Goal: Information Seeking & Learning: Learn about a topic

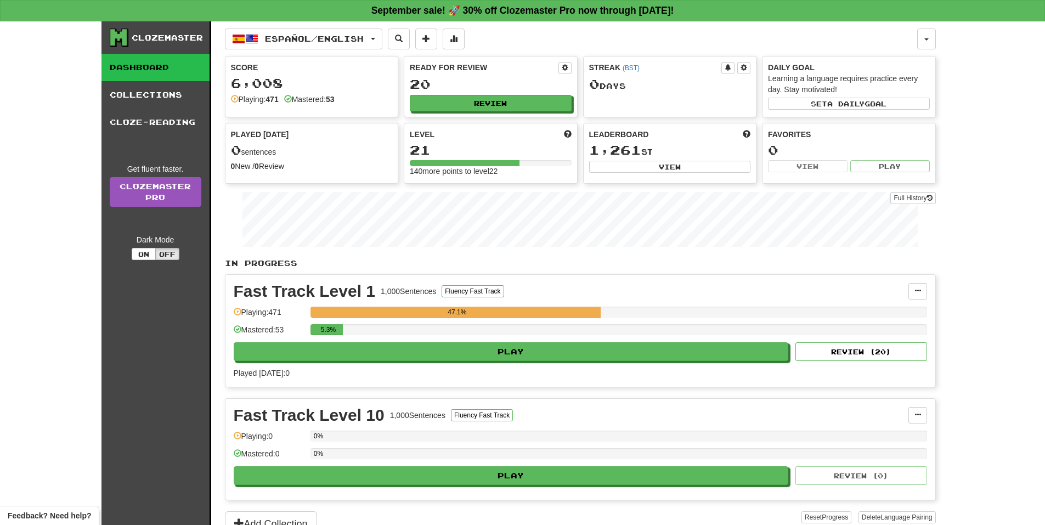
click at [757, 262] on p "In Progress" at bounding box center [580, 263] width 711 height 11
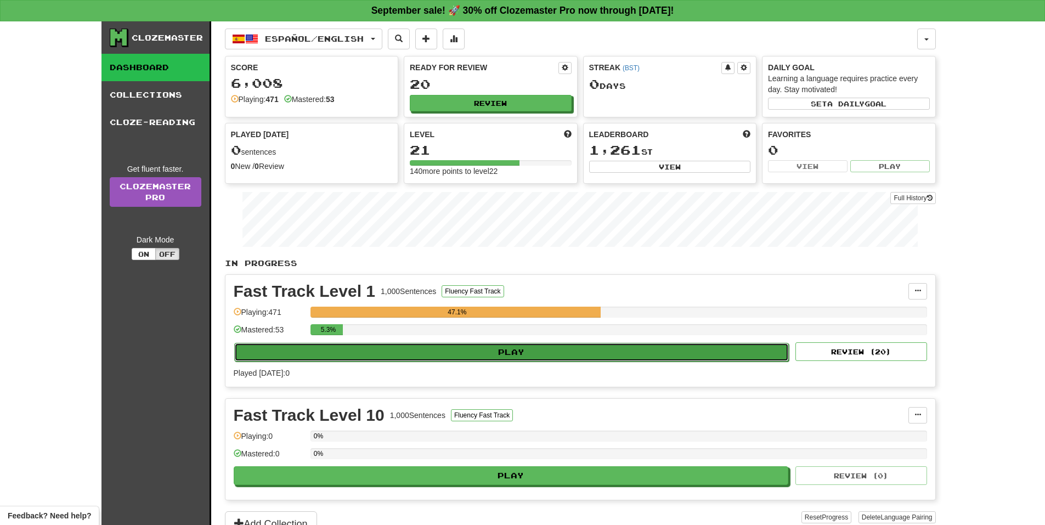
click at [635, 353] on button "Play" at bounding box center [511, 352] width 555 height 19
select select "**"
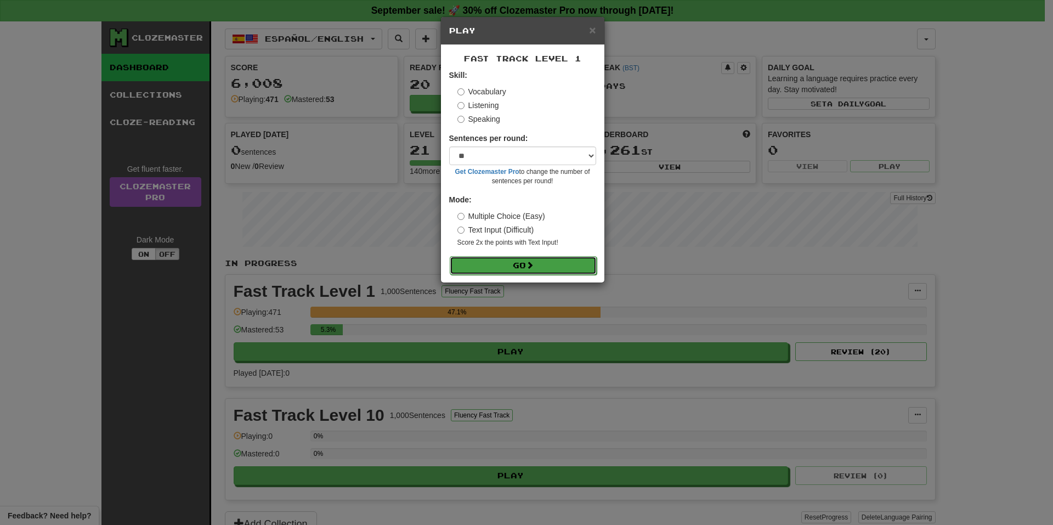
click at [548, 267] on button "Go" at bounding box center [523, 265] width 147 height 19
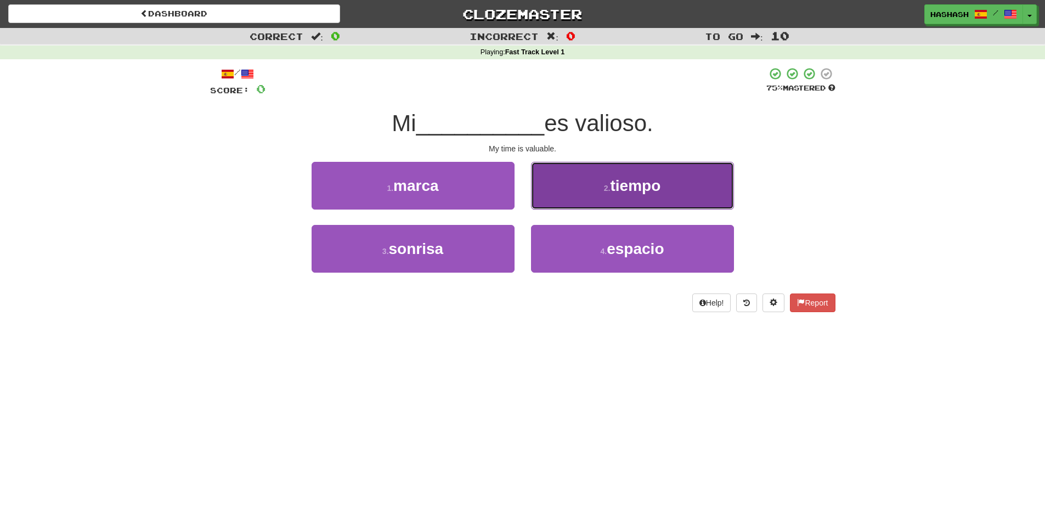
click at [593, 200] on button "2 . tiempo" at bounding box center [632, 186] width 203 height 48
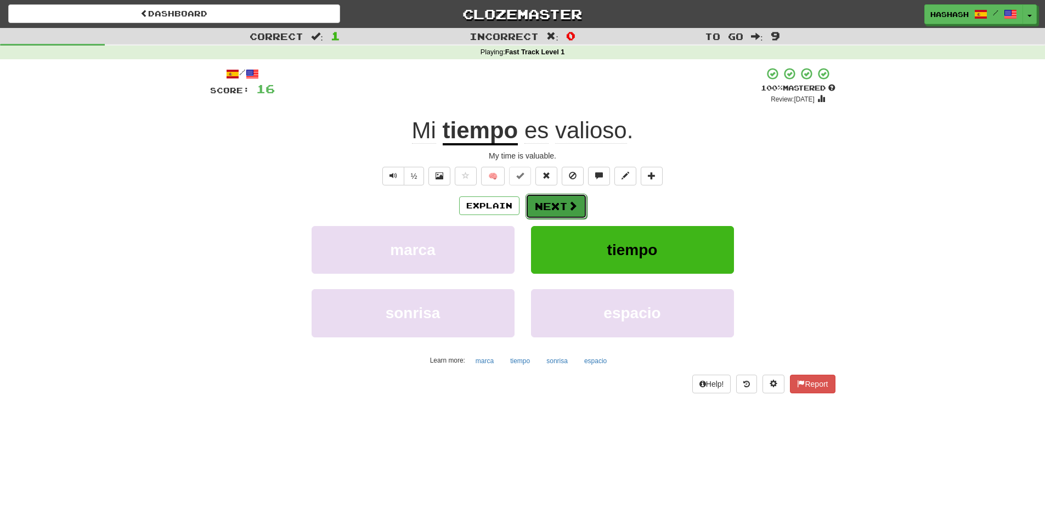
click at [548, 209] on button "Next" at bounding box center [555, 206] width 61 height 25
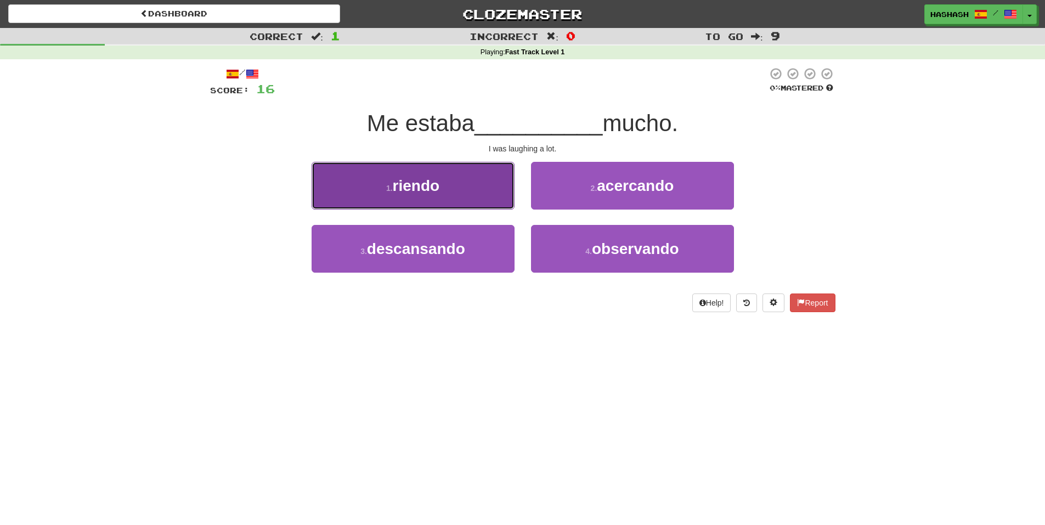
click at [493, 185] on button "1 . riendo" at bounding box center [412, 186] width 203 height 48
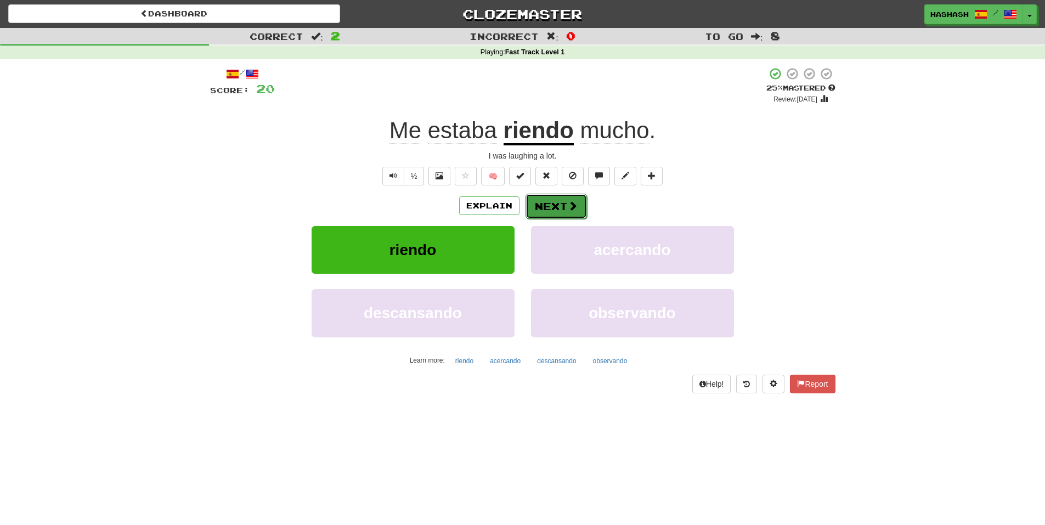
click at [549, 208] on button "Next" at bounding box center [555, 206] width 61 height 25
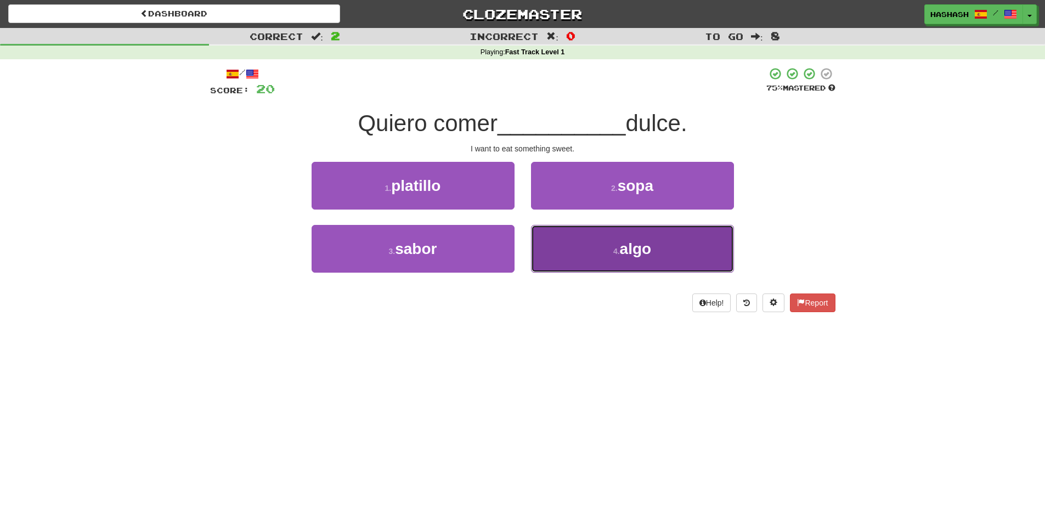
click at [568, 238] on button "4 . algo" at bounding box center [632, 249] width 203 height 48
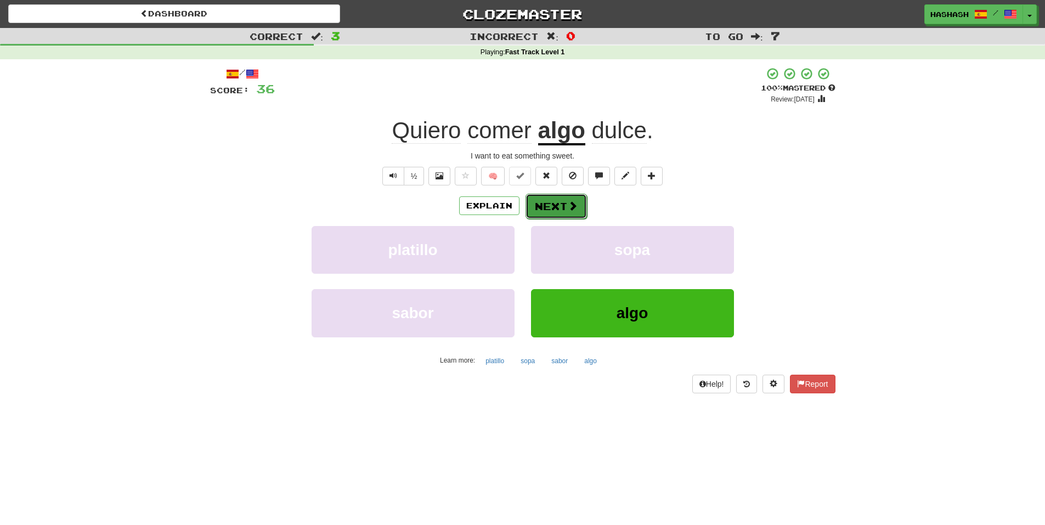
click at [561, 210] on button "Next" at bounding box center [555, 206] width 61 height 25
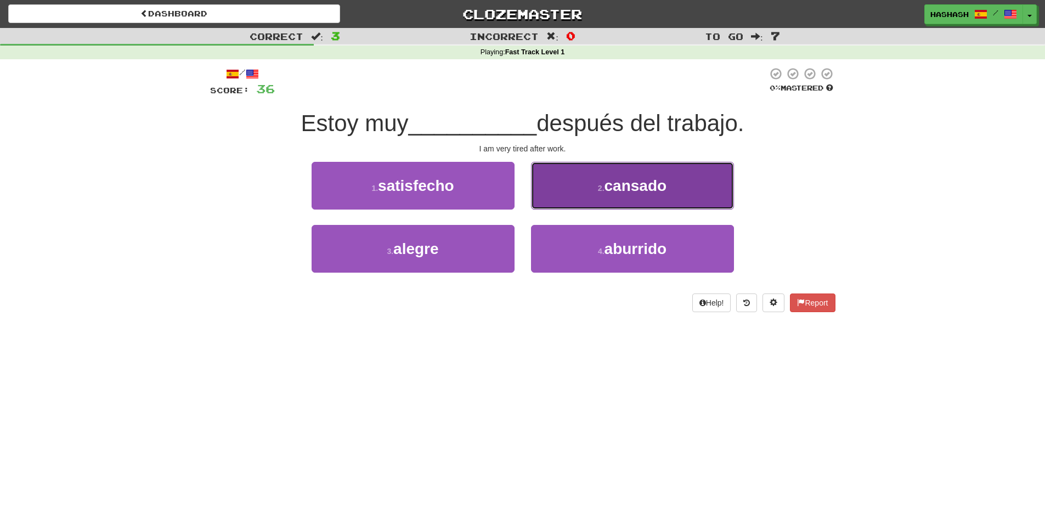
click at [565, 185] on button "2 . cansado" at bounding box center [632, 186] width 203 height 48
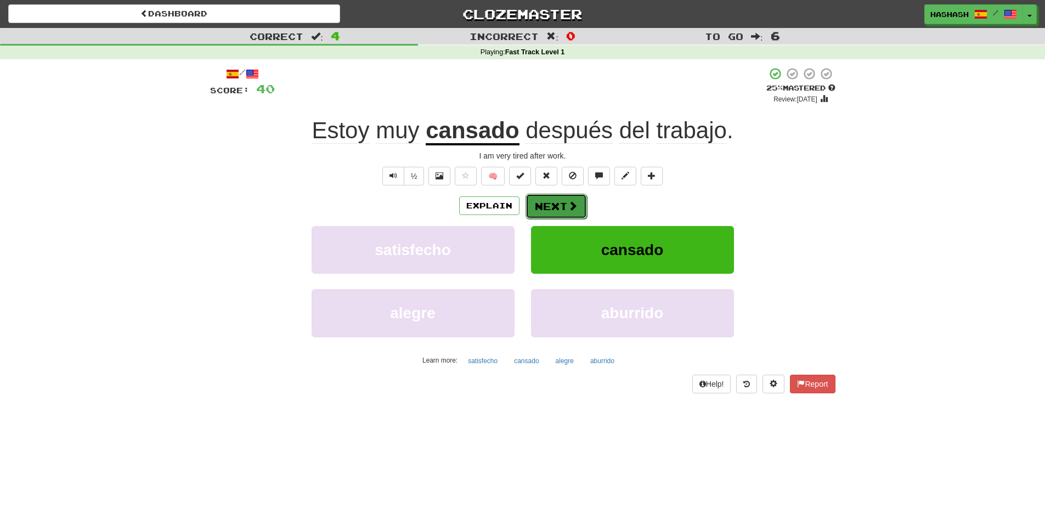
click at [557, 202] on button "Next" at bounding box center [555, 206] width 61 height 25
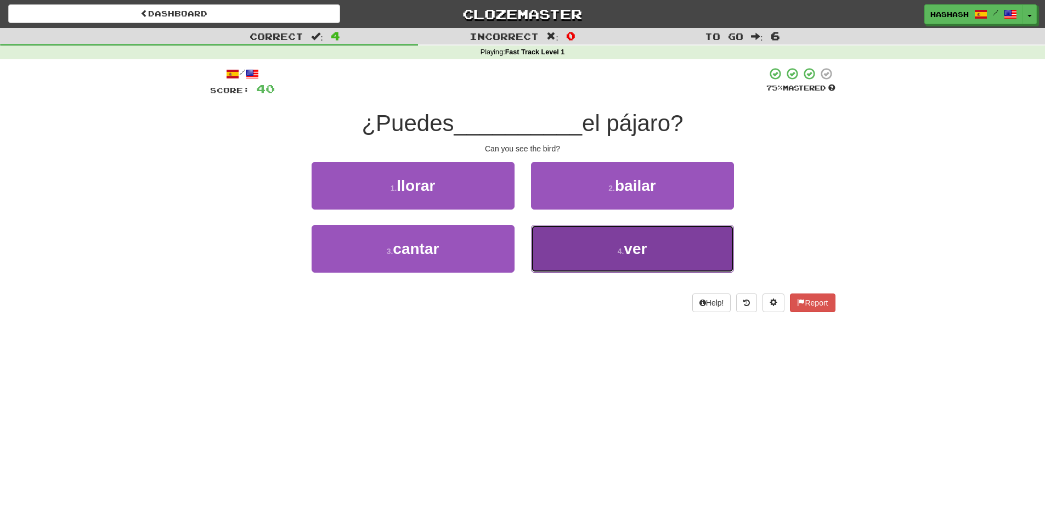
click at [575, 250] on button "4 . ver" at bounding box center [632, 249] width 203 height 48
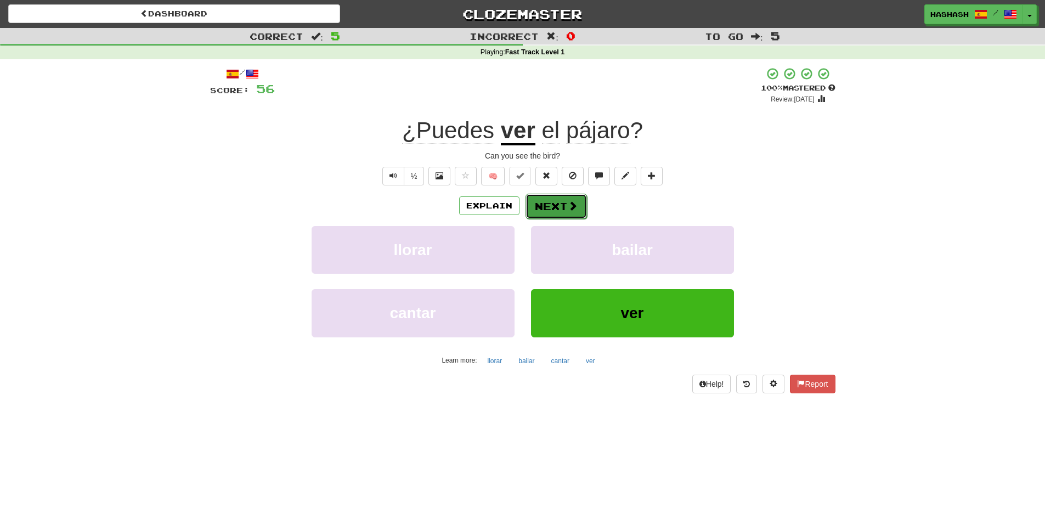
click at [563, 213] on button "Next" at bounding box center [555, 206] width 61 height 25
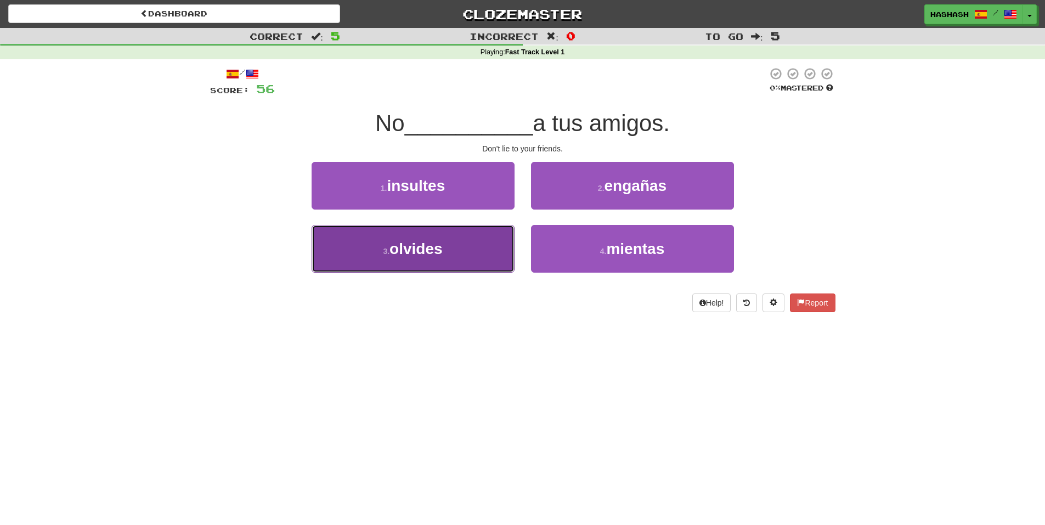
click at [501, 251] on button "3 . olvides" at bounding box center [412, 249] width 203 height 48
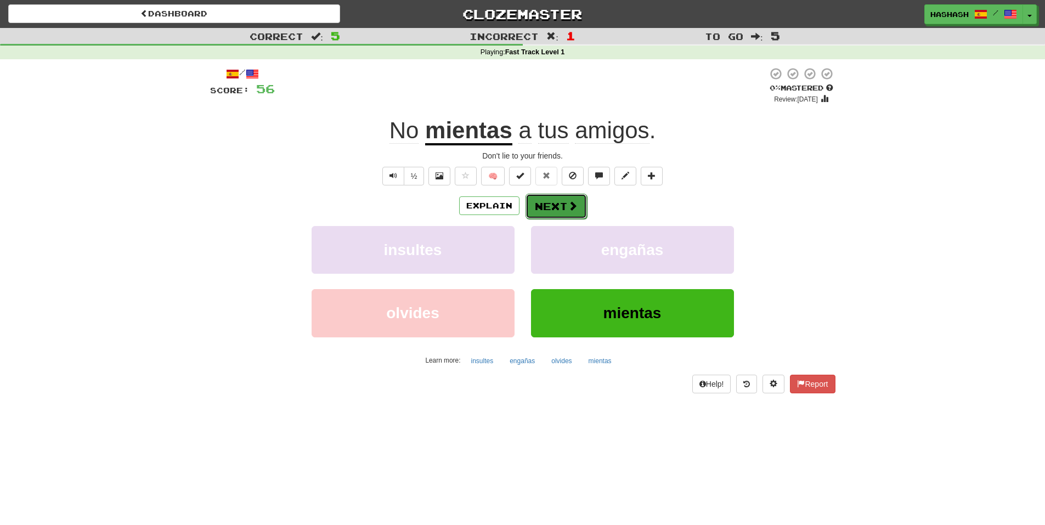
click at [551, 209] on button "Next" at bounding box center [555, 206] width 61 height 25
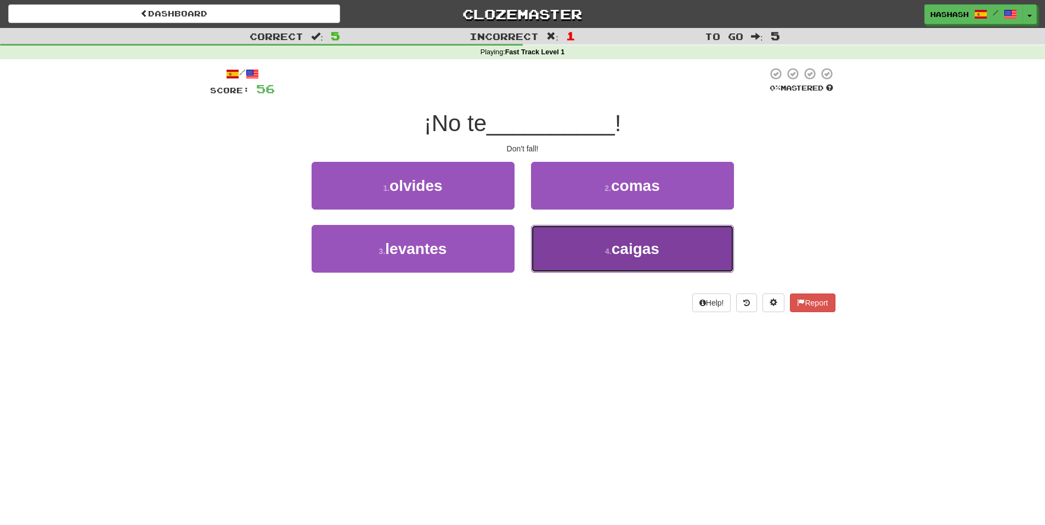
click at [549, 241] on button "4 . caigas" at bounding box center [632, 249] width 203 height 48
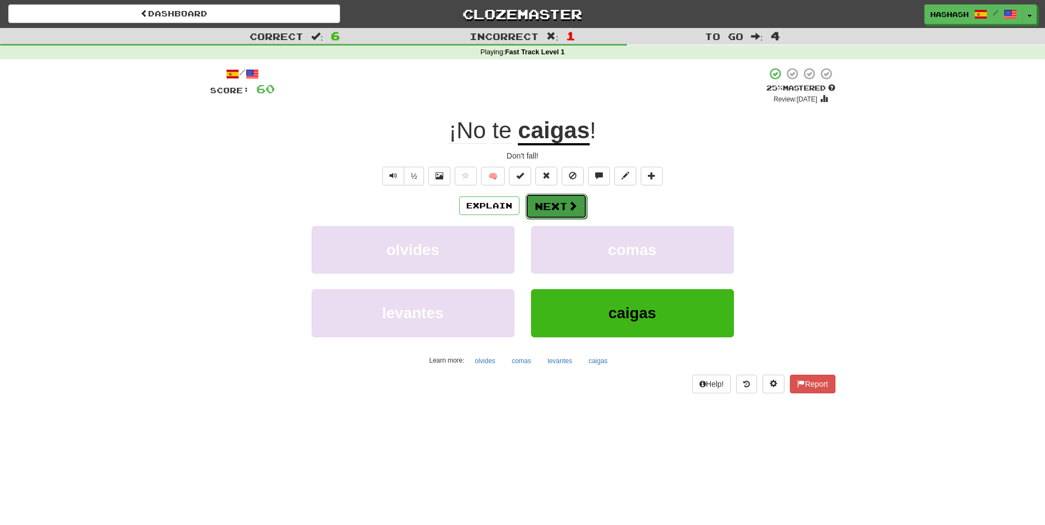
click at [557, 203] on button "Next" at bounding box center [555, 206] width 61 height 25
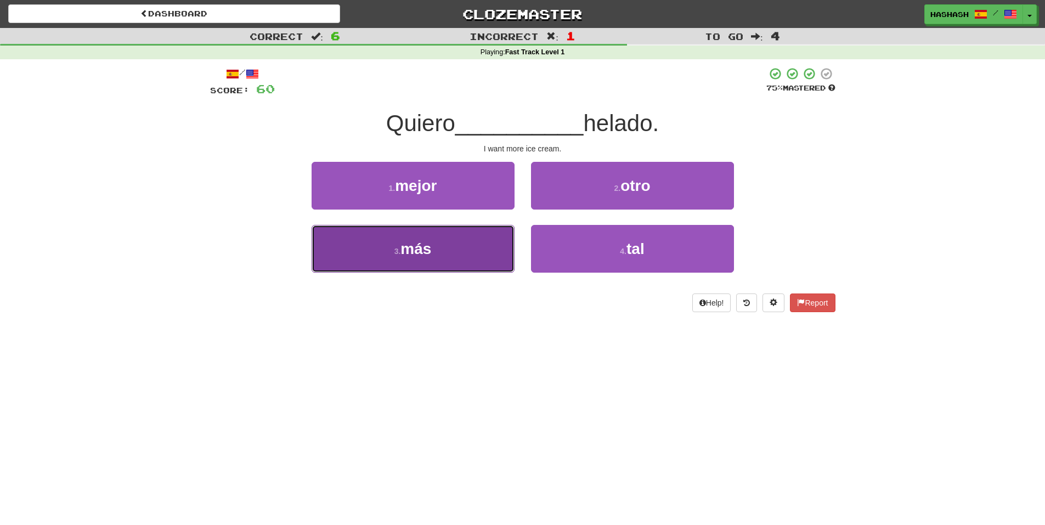
click at [487, 234] on button "3 . más" at bounding box center [412, 249] width 203 height 48
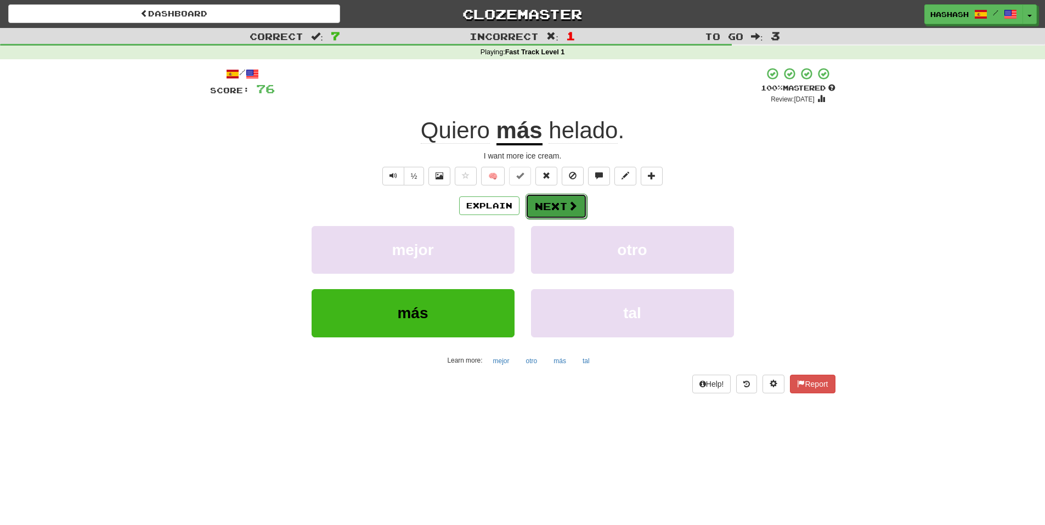
click at [568, 203] on span at bounding box center [573, 206] width 10 height 10
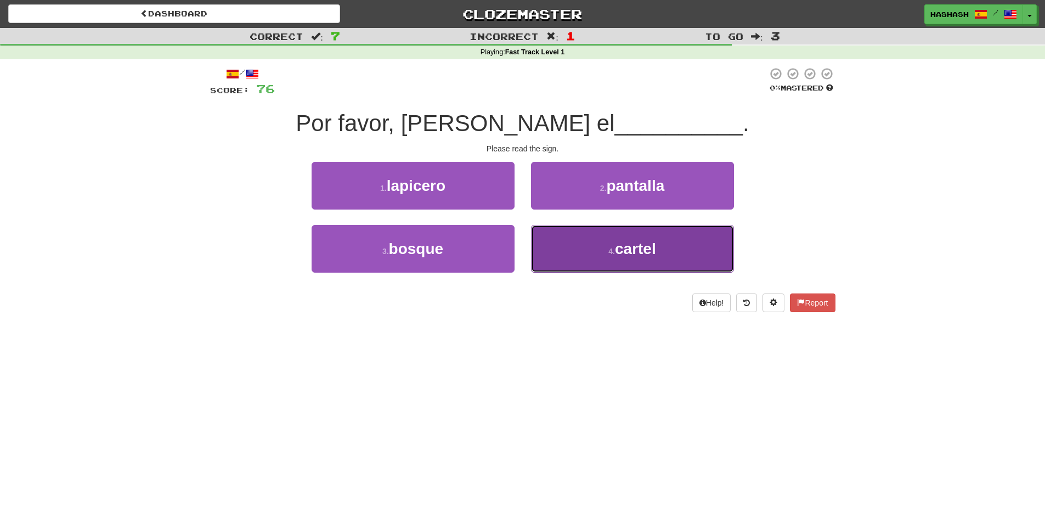
click at [568, 246] on button "4 . cartel" at bounding box center [632, 249] width 203 height 48
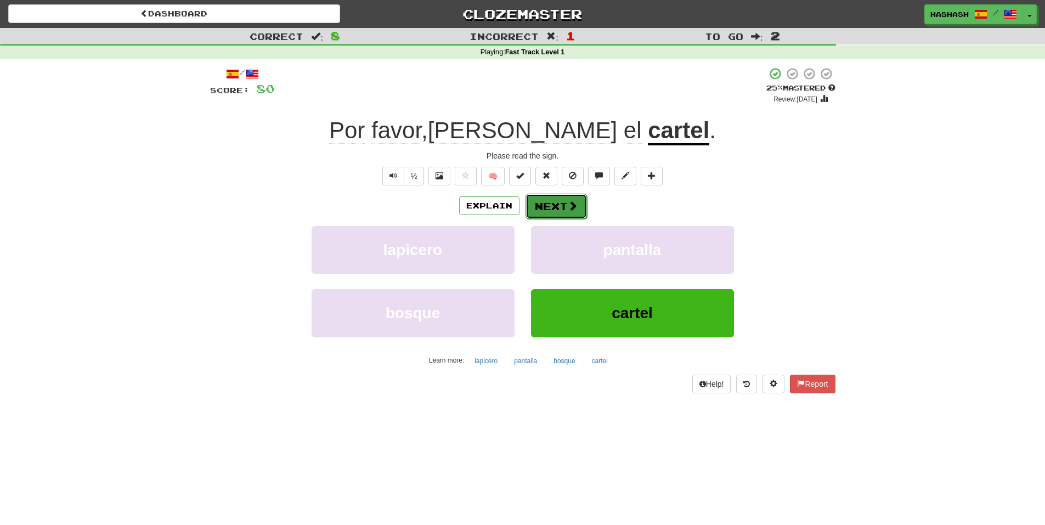
click at [545, 209] on button "Next" at bounding box center [555, 206] width 61 height 25
